Goal: Information Seeking & Learning: Find specific page/section

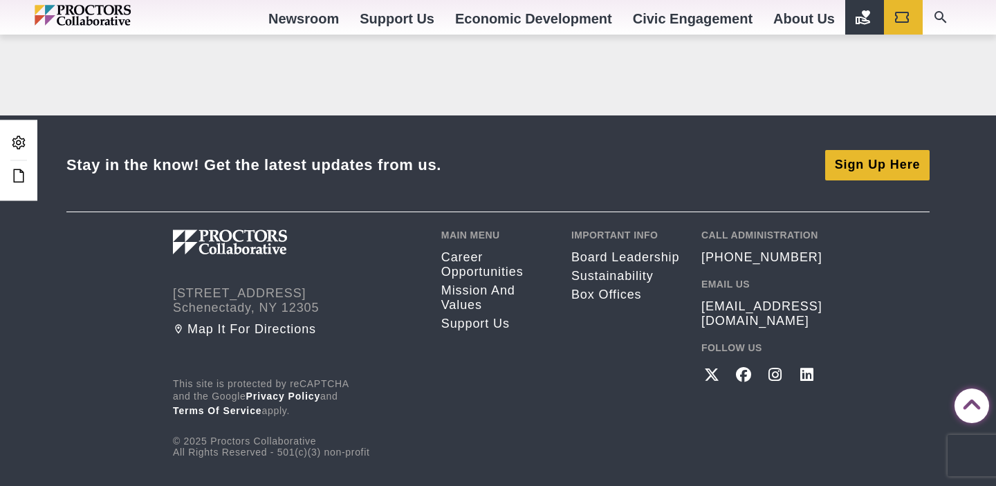
scroll to position [3430, 0]
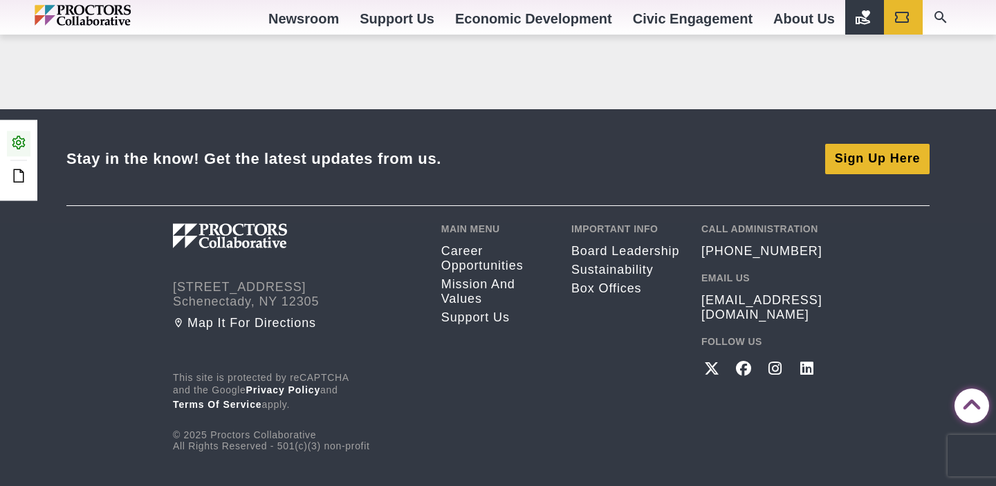
click at [19, 142] on icon at bounding box center [18, 142] width 17 height 17
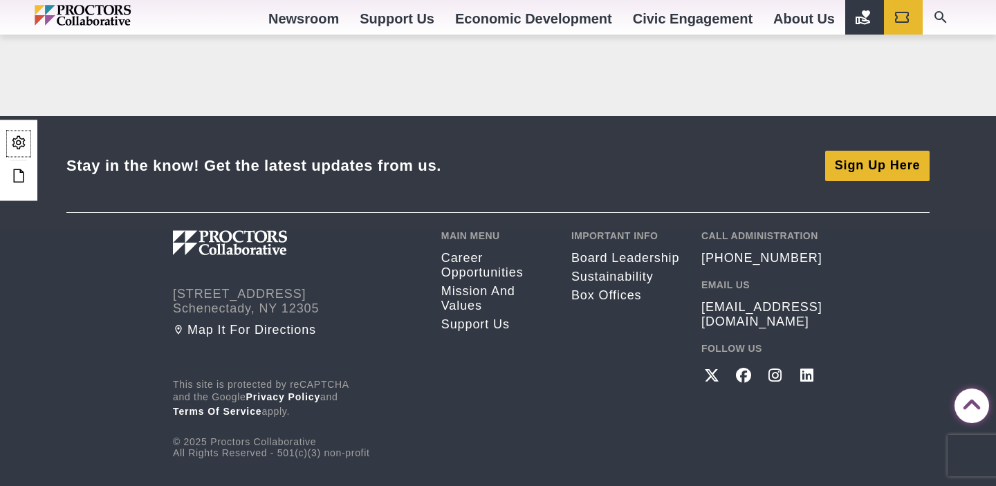
scroll to position [3451, 0]
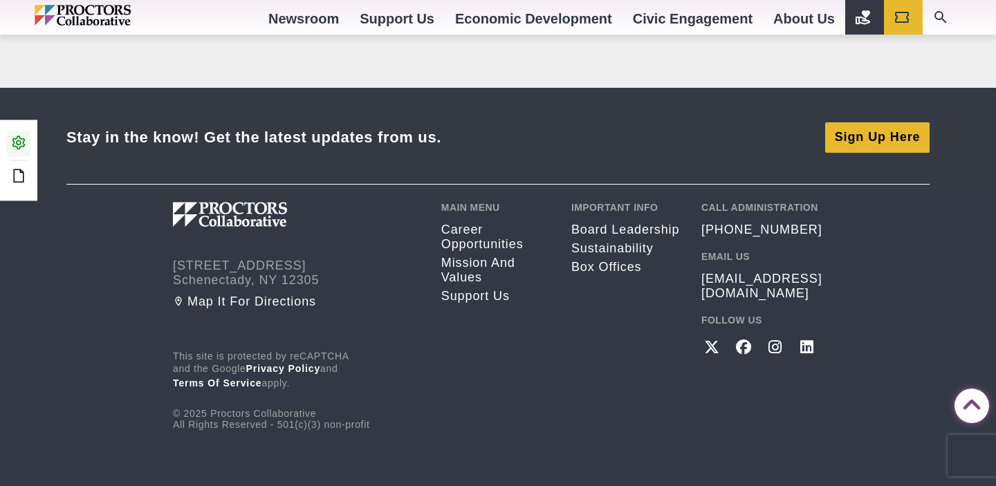
click at [12, 142] on icon at bounding box center [18, 142] width 17 height 17
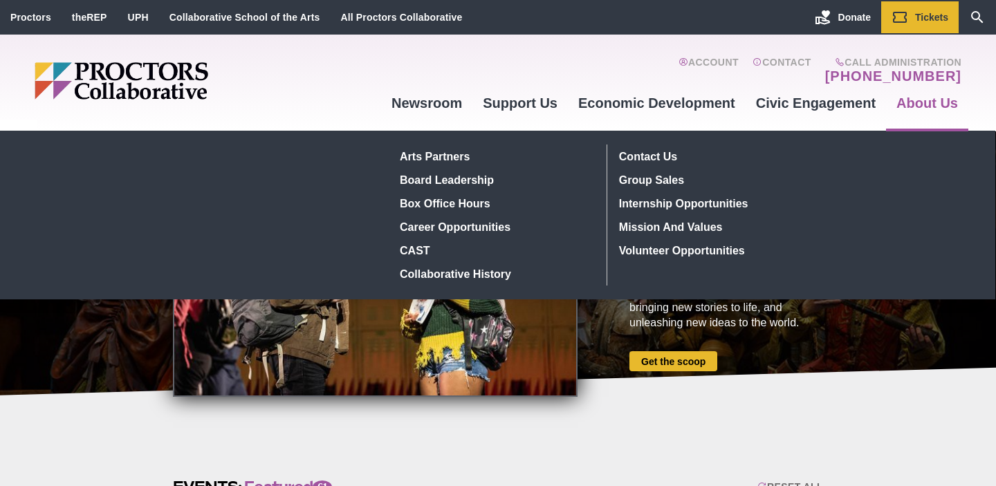
click at [927, 105] on link "About Us" at bounding box center [927, 102] width 82 height 37
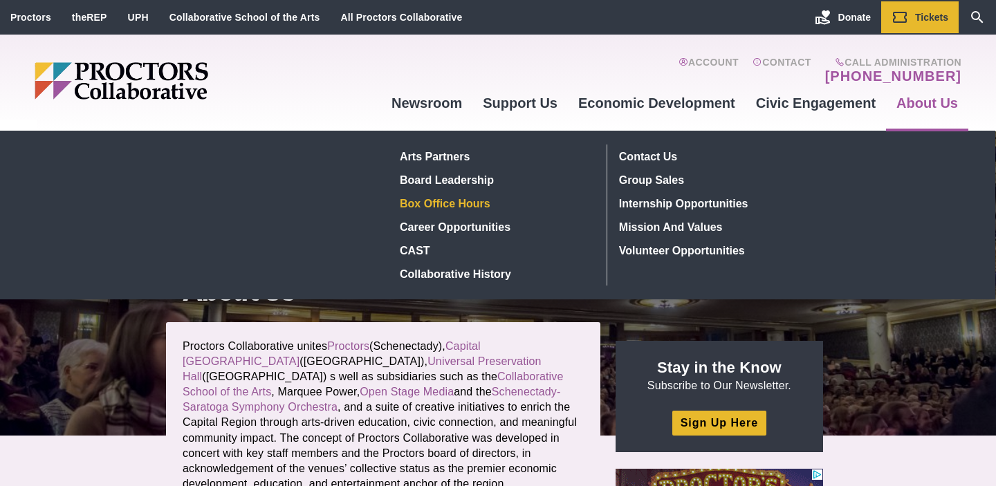
click at [449, 207] on link "Box Office hours" at bounding box center [495, 204] width 201 height 24
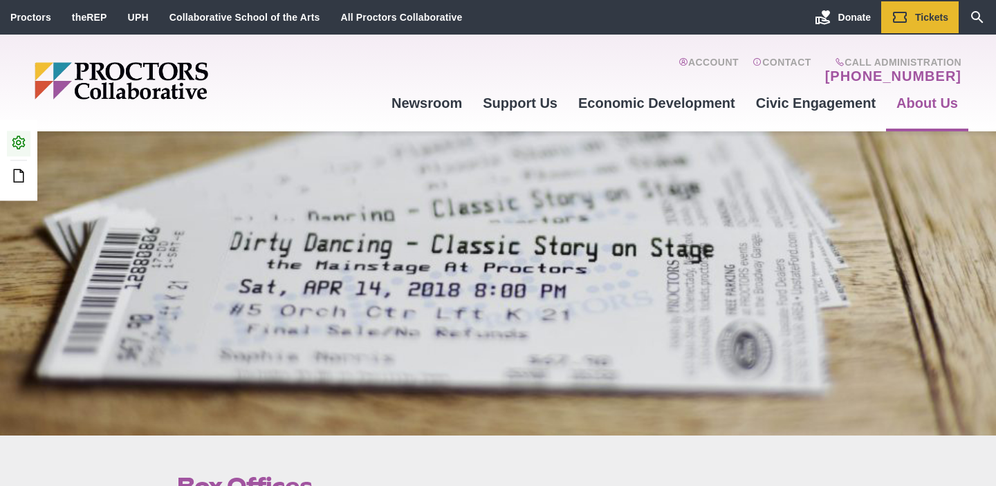
click at [19, 145] on icon at bounding box center [18, 142] width 17 height 17
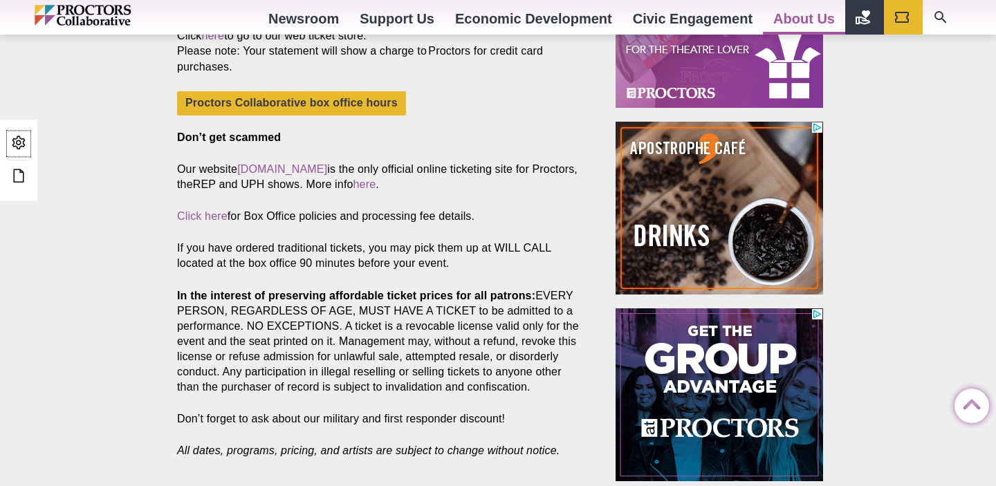
scroll to position [339, 0]
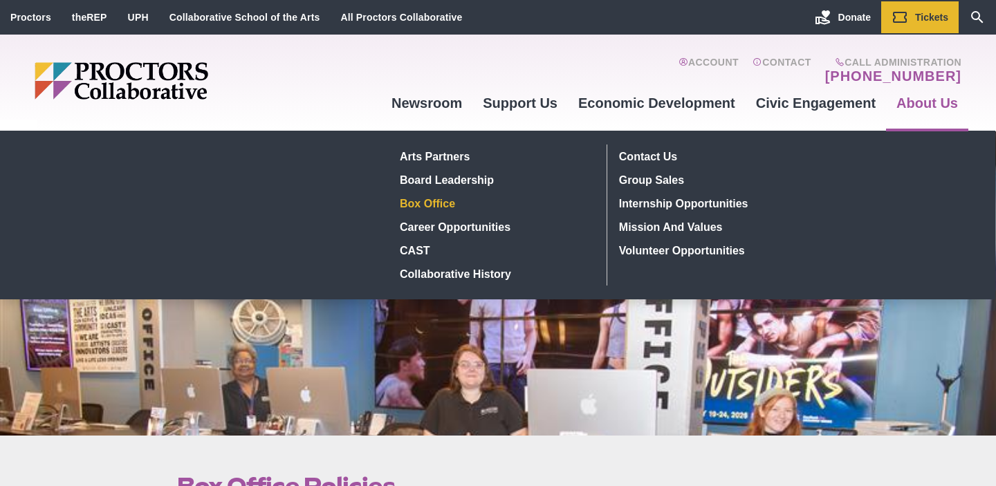
click at [428, 206] on link "Box Office" at bounding box center [495, 204] width 201 height 24
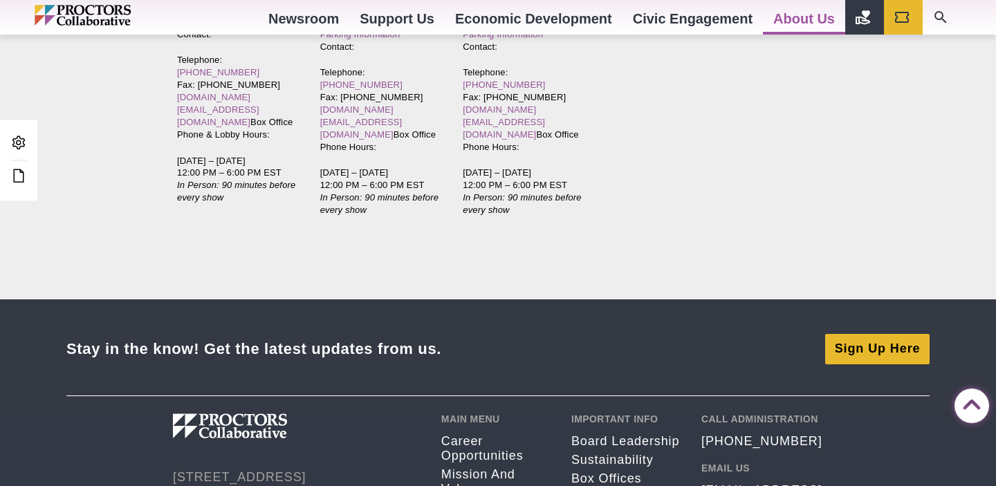
scroll to position [3451, 0]
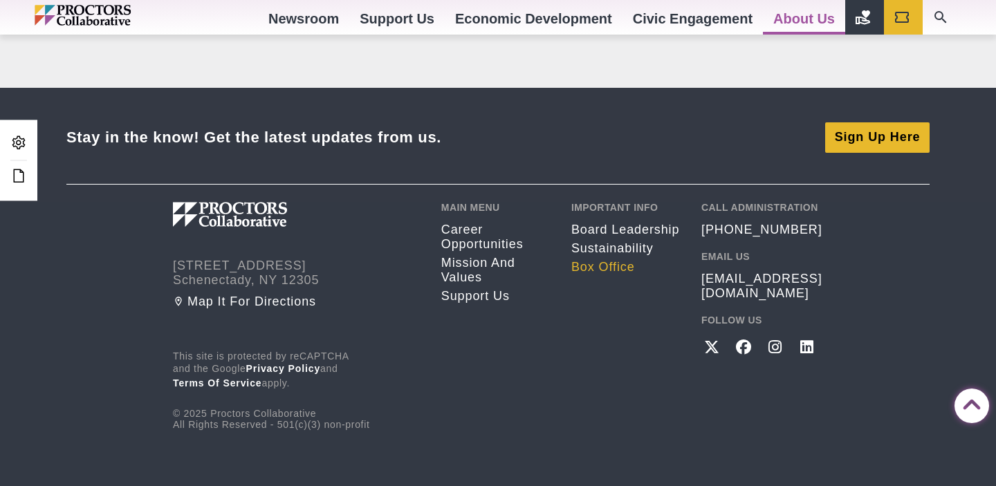
click at [604, 260] on link "Box Office" at bounding box center [625, 267] width 109 height 15
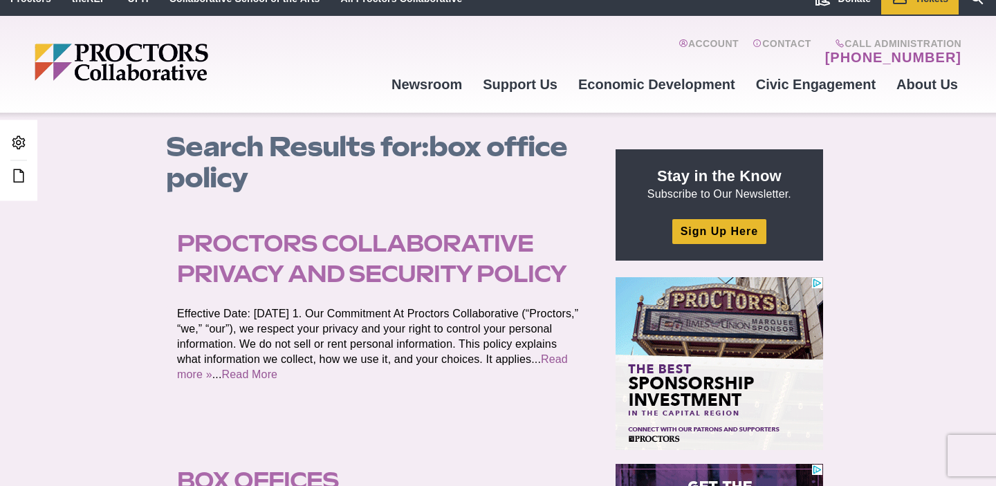
scroll to position [21, 0]
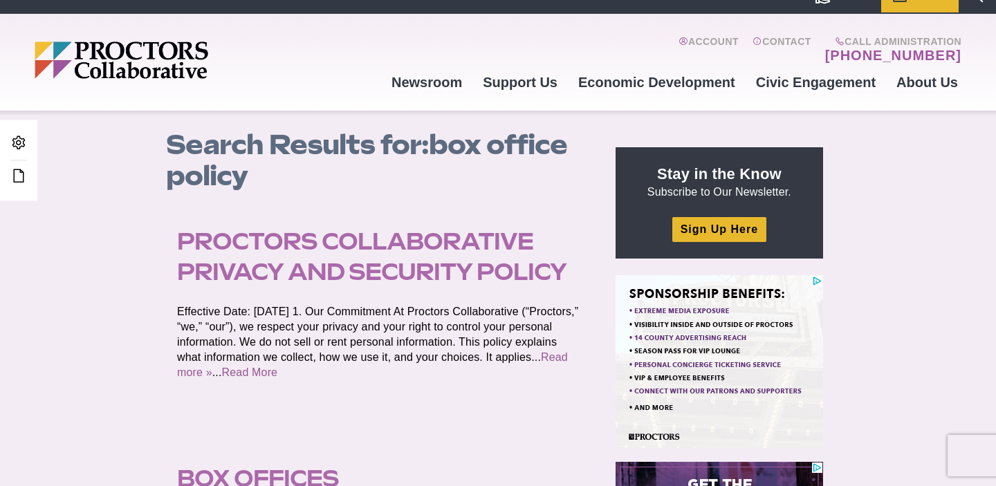
click at [473, 273] on link "Proctors Collaborative Privacy and Security Policy" at bounding box center [371, 257] width 389 height 58
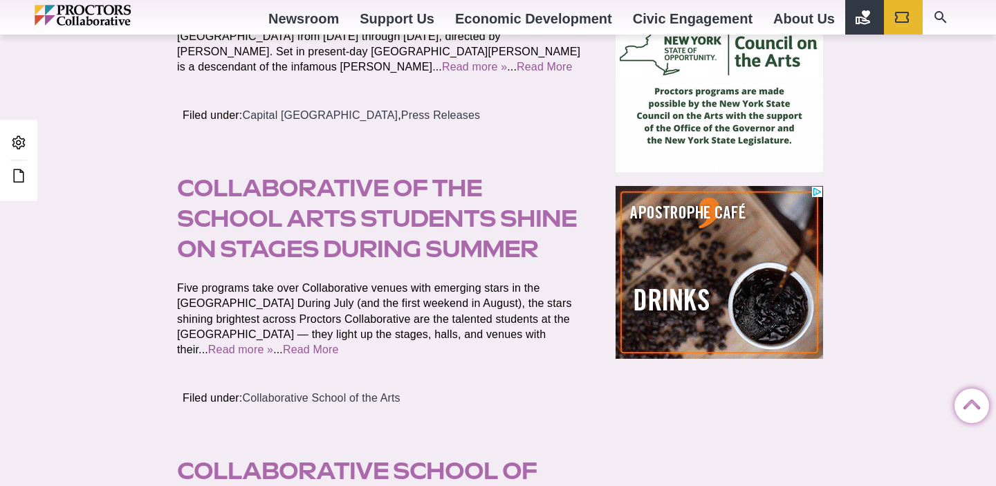
scroll to position [674, 0]
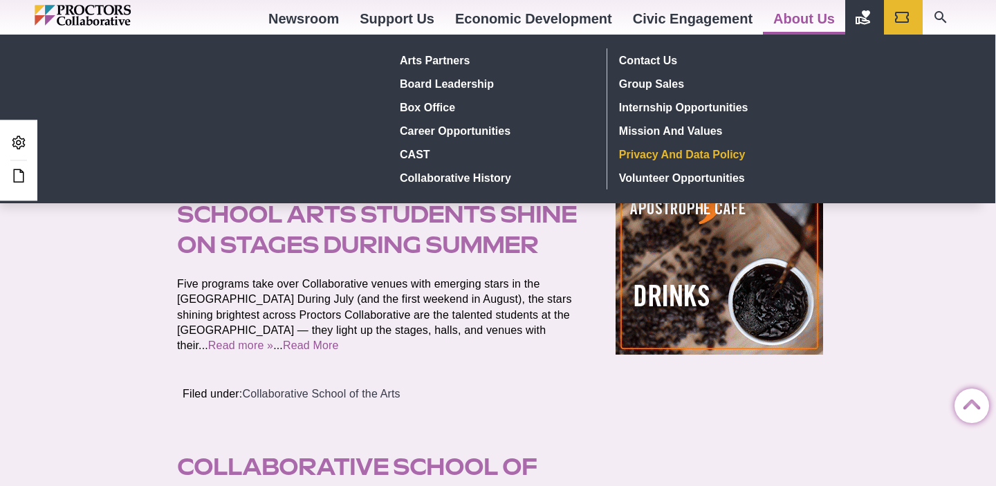
click at [682, 157] on link "Privacy and Data Policy" at bounding box center [714, 154] width 202 height 24
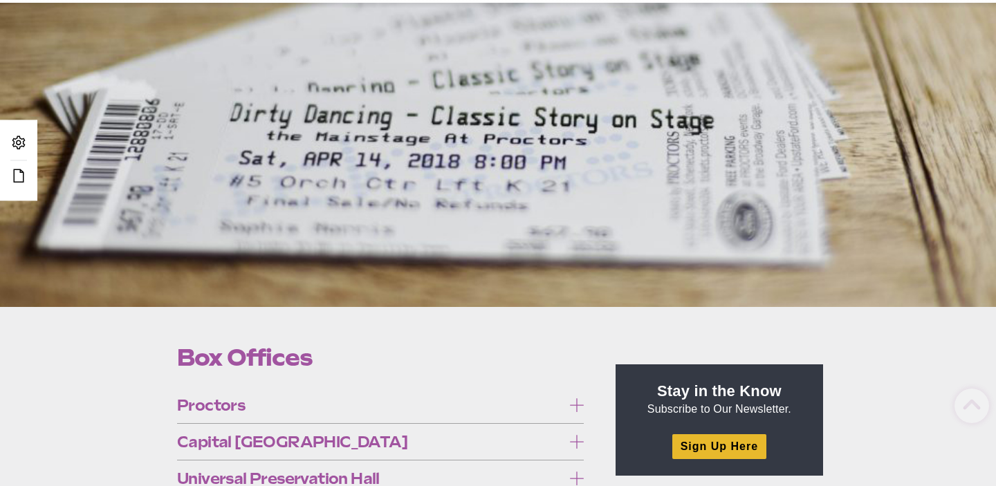
scroll to position [124, 0]
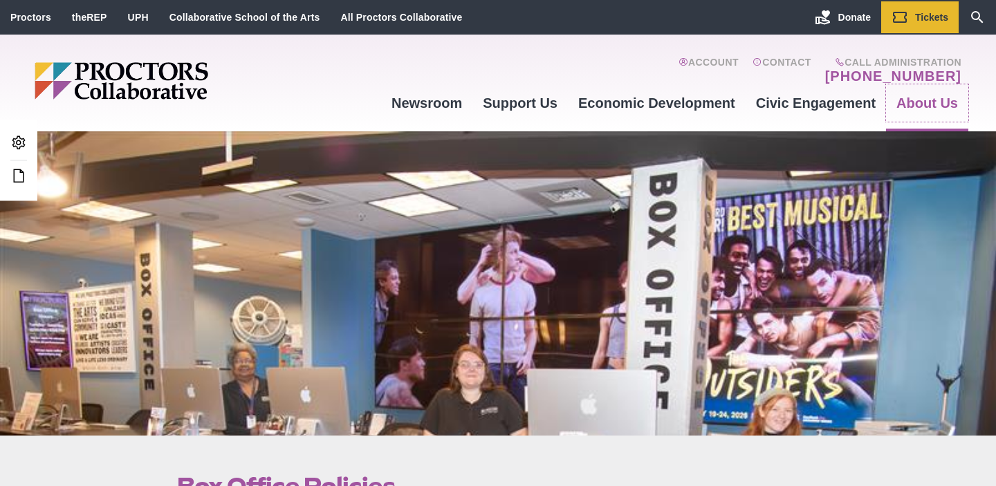
click at [939, 101] on link "About Us" at bounding box center [927, 102] width 82 height 37
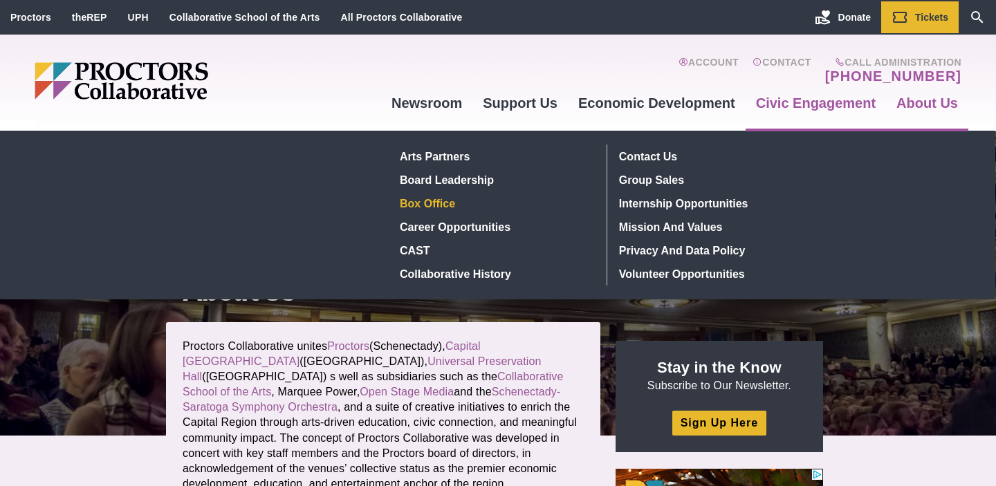
click at [454, 203] on link "Box Office" at bounding box center [495, 204] width 201 height 24
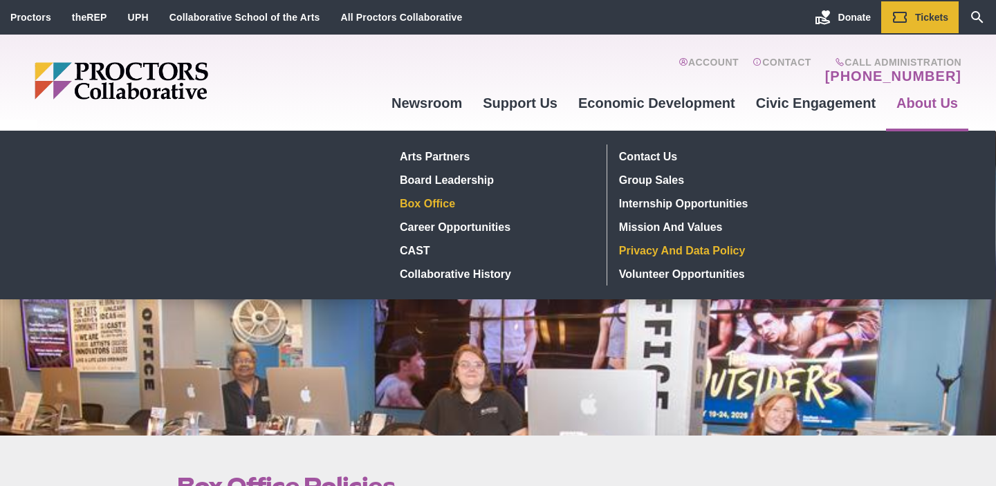
click at [699, 251] on link "Privacy and Data Policy" at bounding box center [714, 251] width 202 height 24
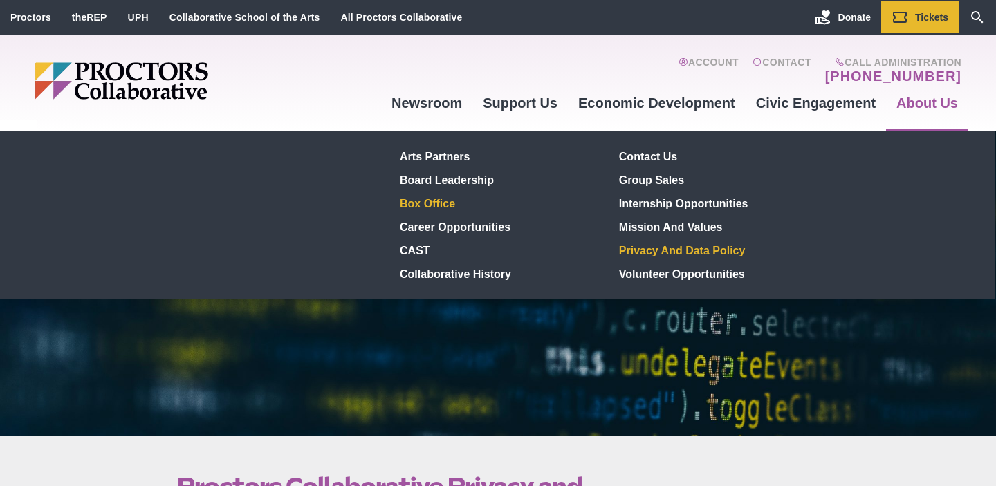
click at [448, 203] on link "Box Office" at bounding box center [495, 204] width 201 height 24
